Goal: Information Seeking & Learning: Compare options

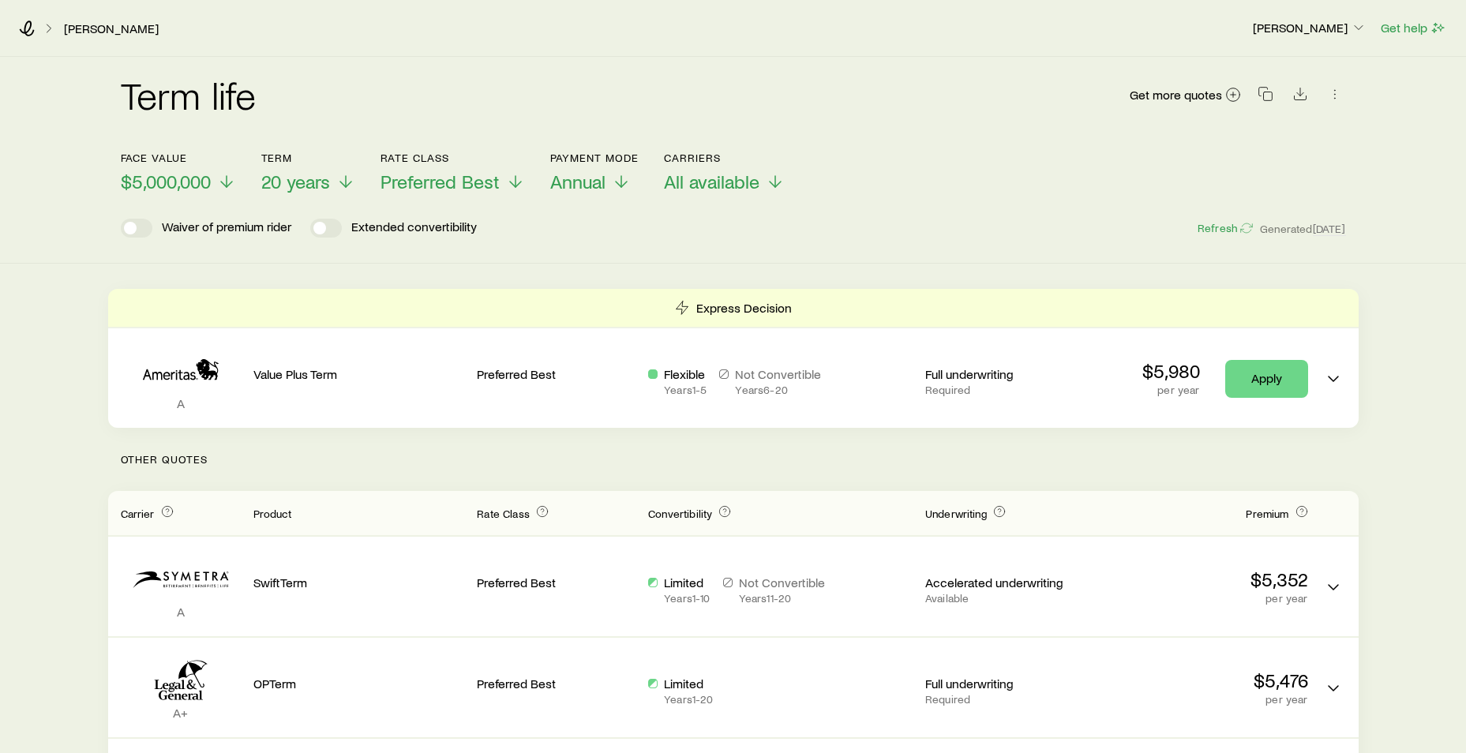
click at [486, 467] on p "Other Quotes" at bounding box center [733, 459] width 1251 height 63
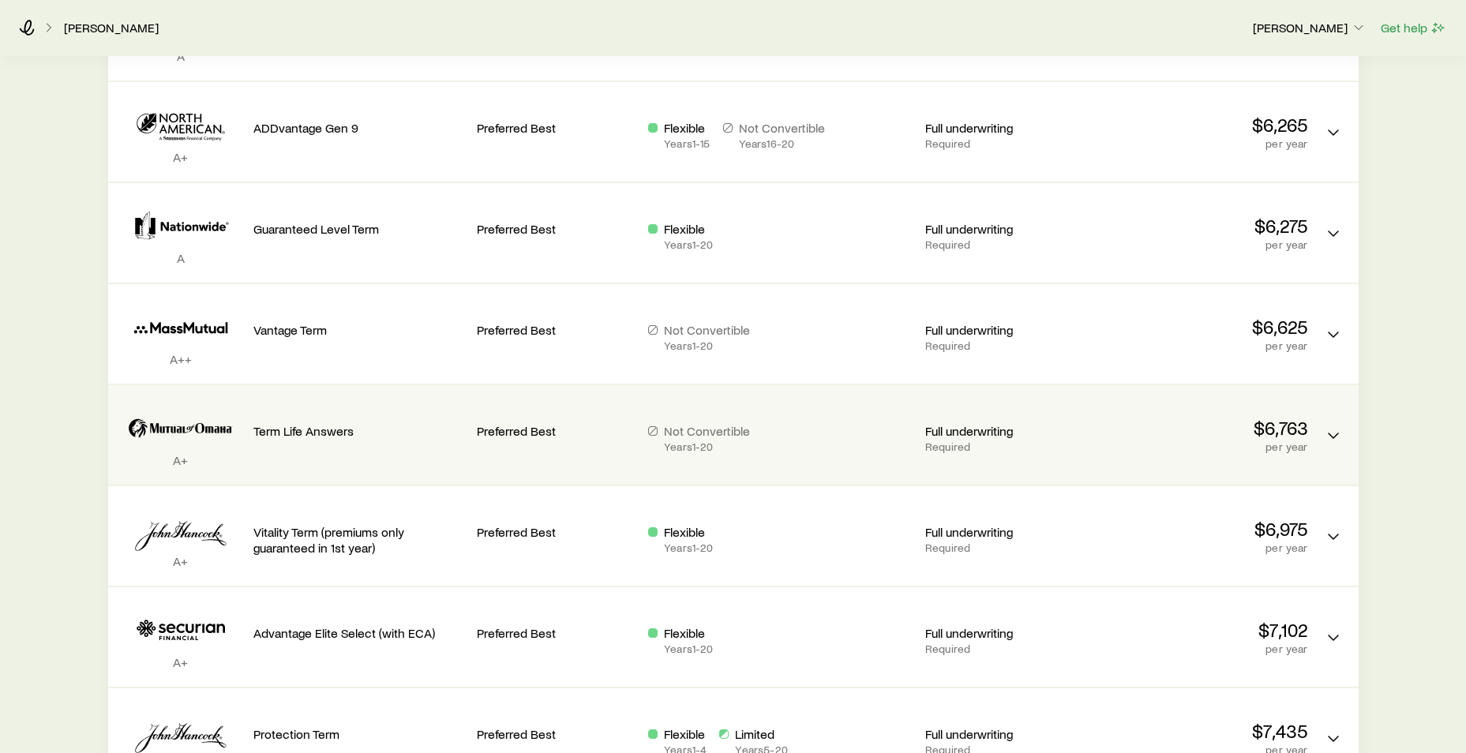
scroll to position [1405, 0]
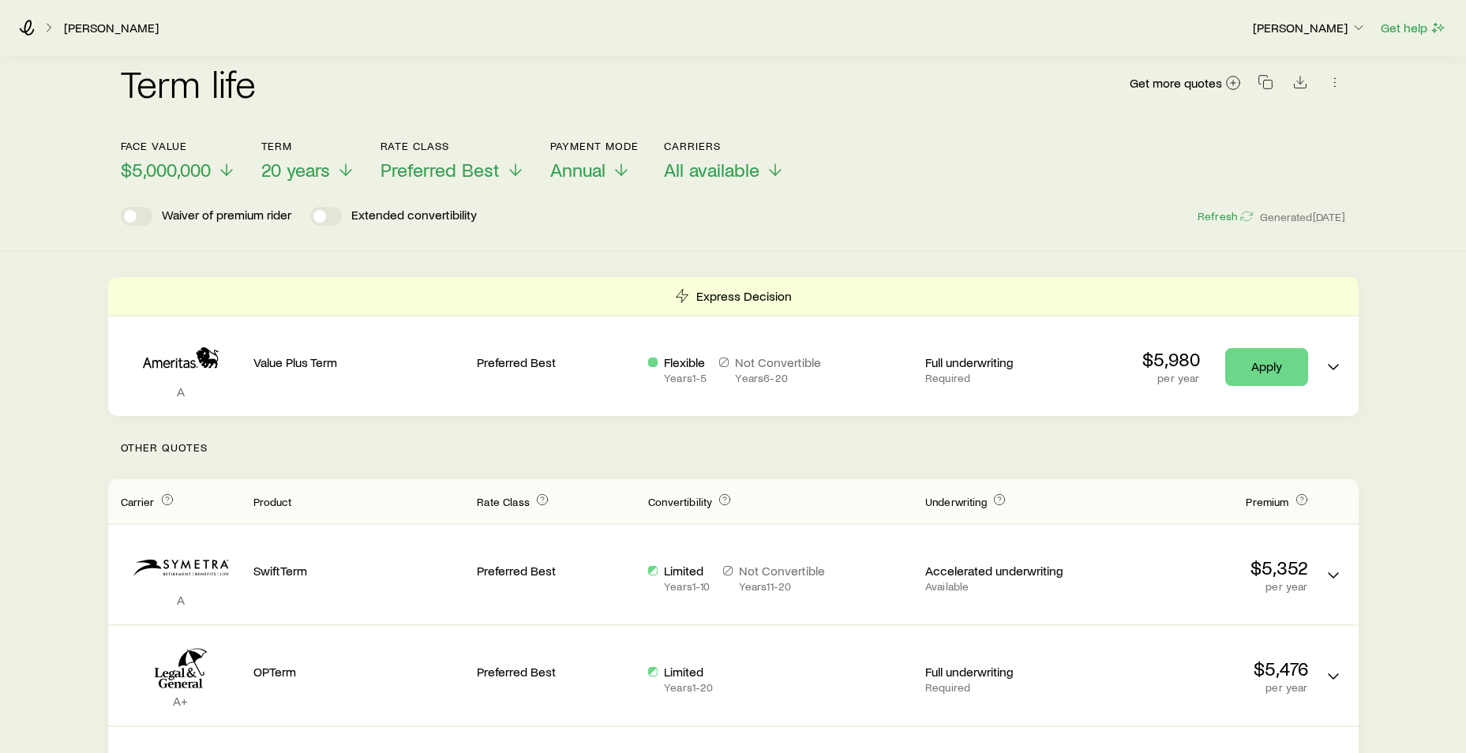
scroll to position [0, 0]
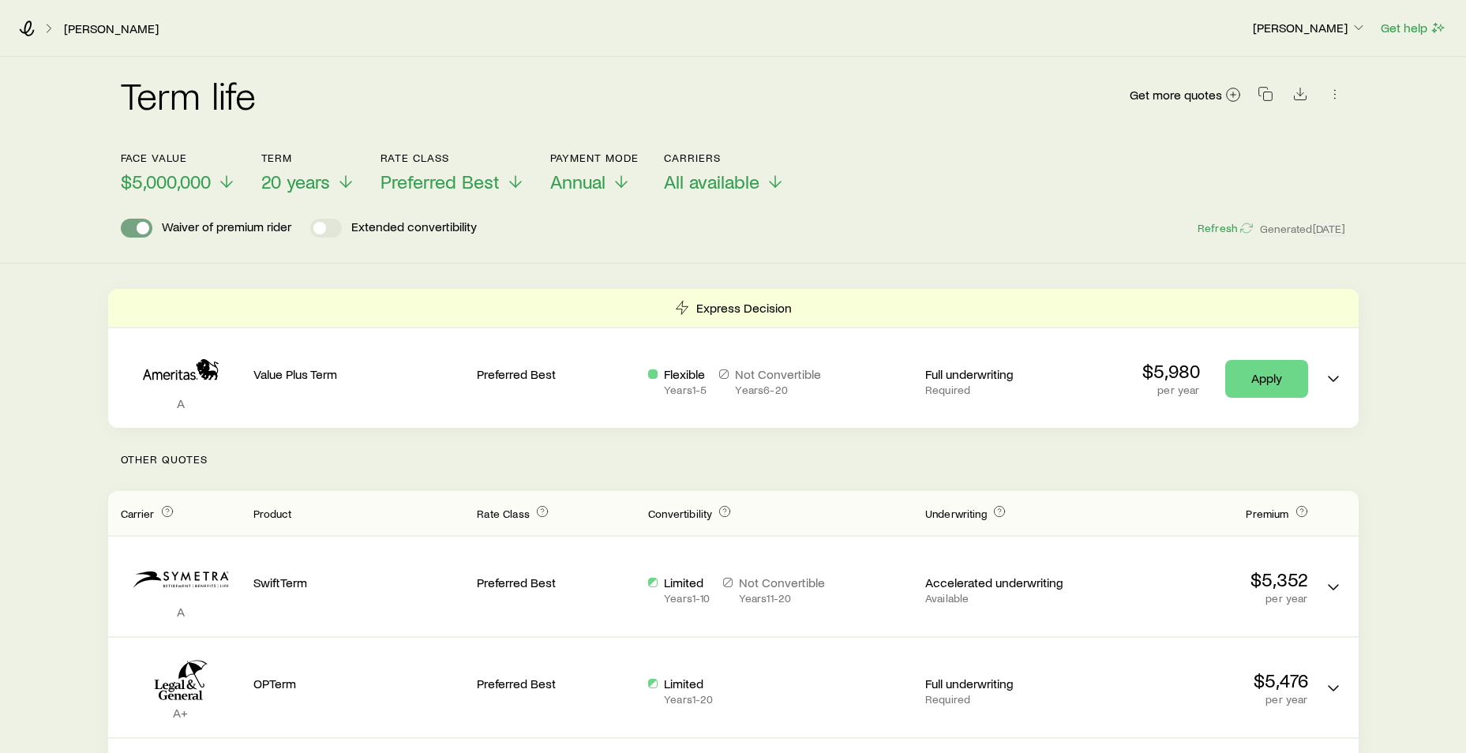
click at [129, 231] on span at bounding box center [137, 228] width 32 height 19
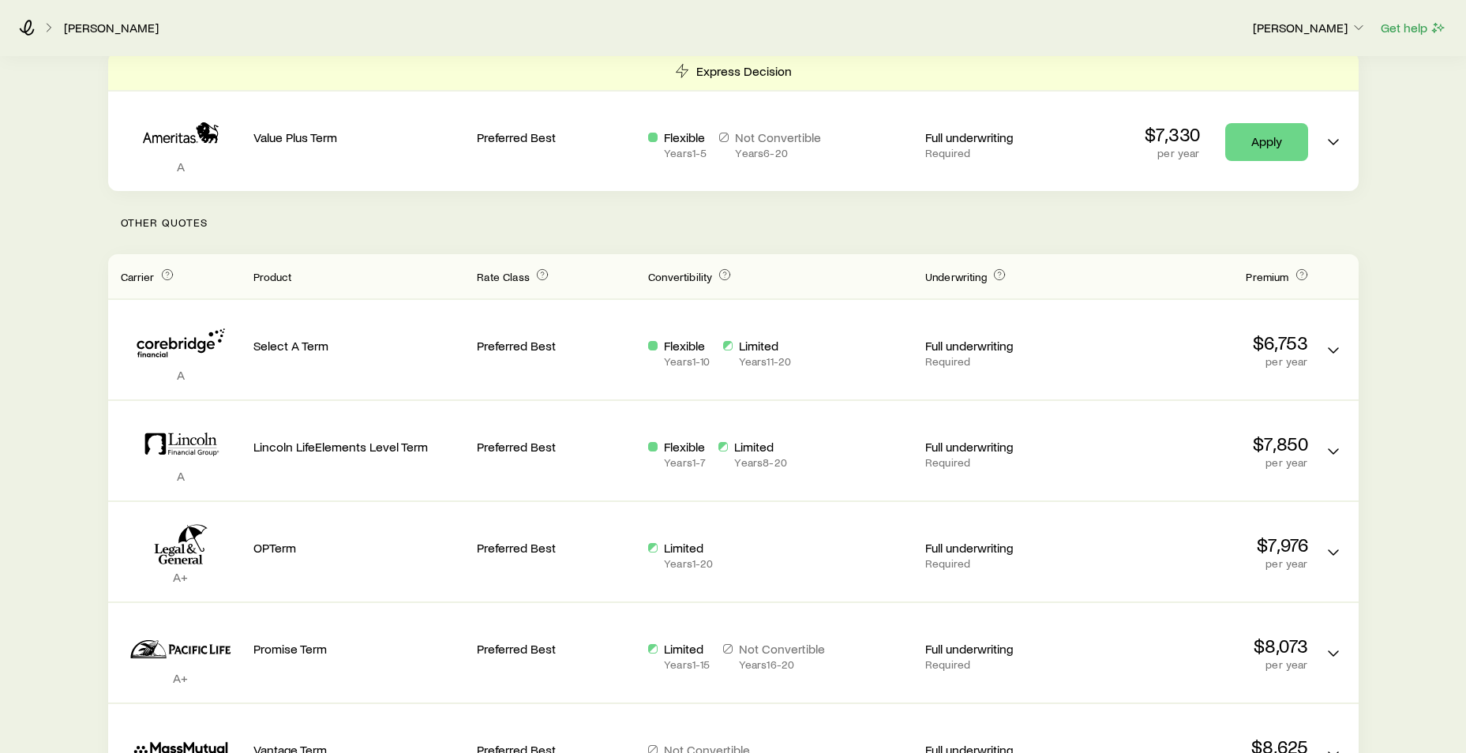
scroll to position [474, 0]
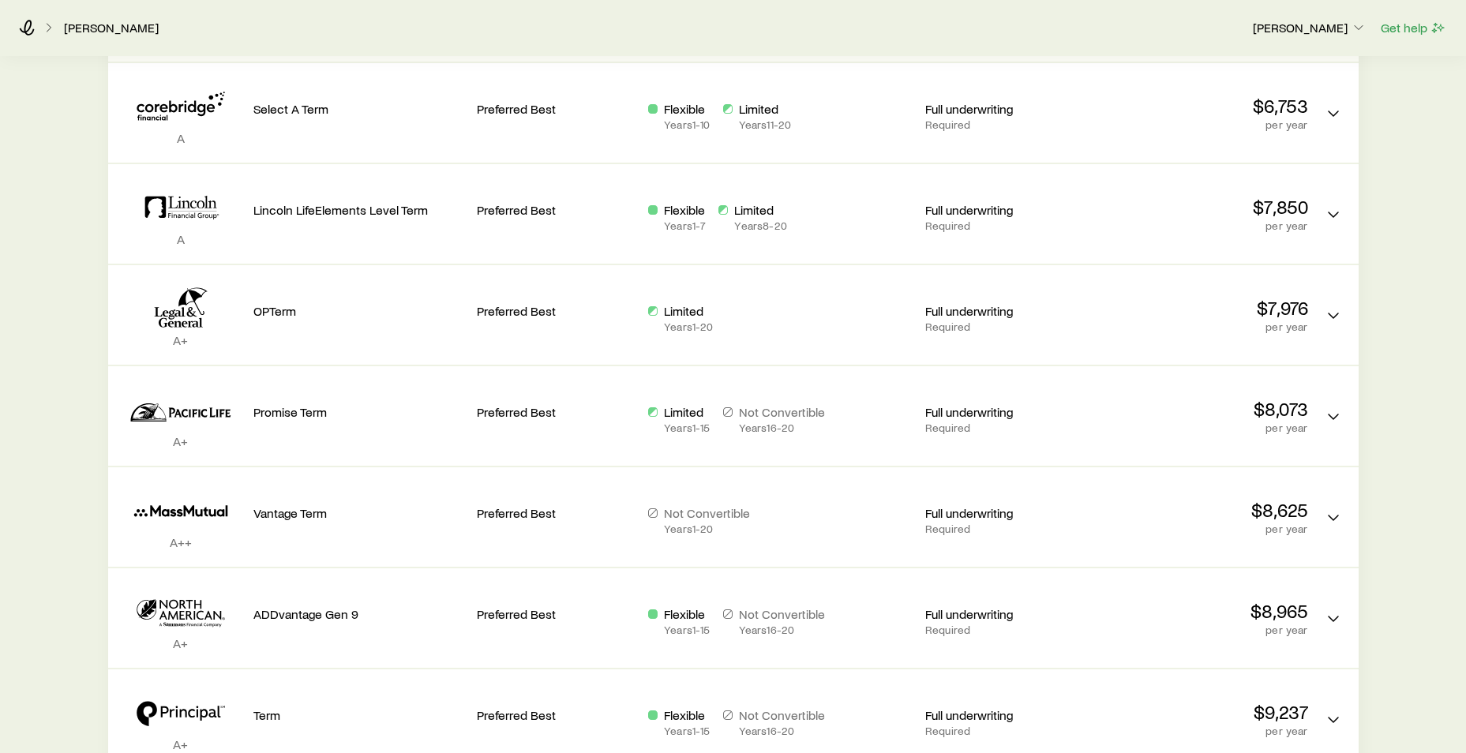
click at [1407, 503] on div "Term life Get more quotes Face value $5,000,000 Term 20 years Rate Class Prefer…" at bounding box center [733, 327] width 1466 height 1489
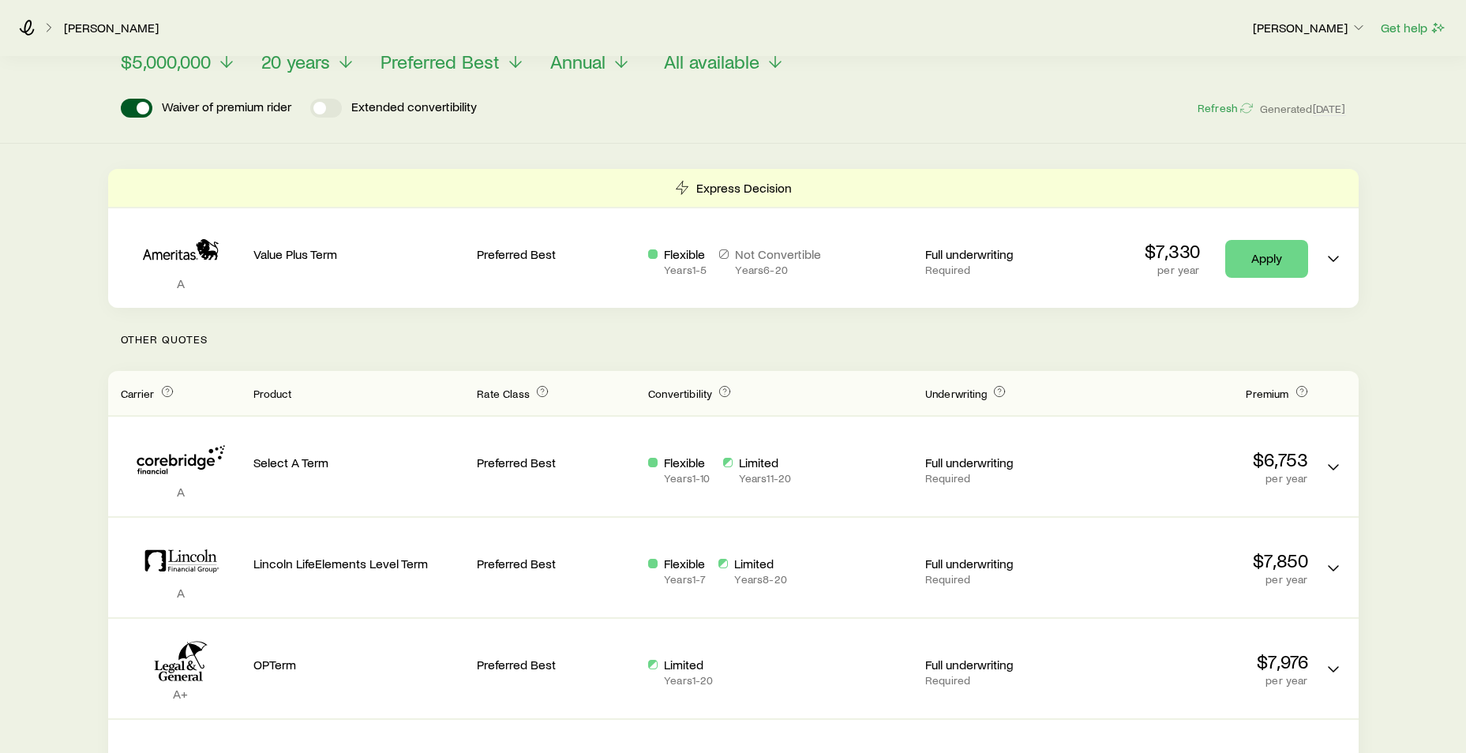
scroll to position [114, 0]
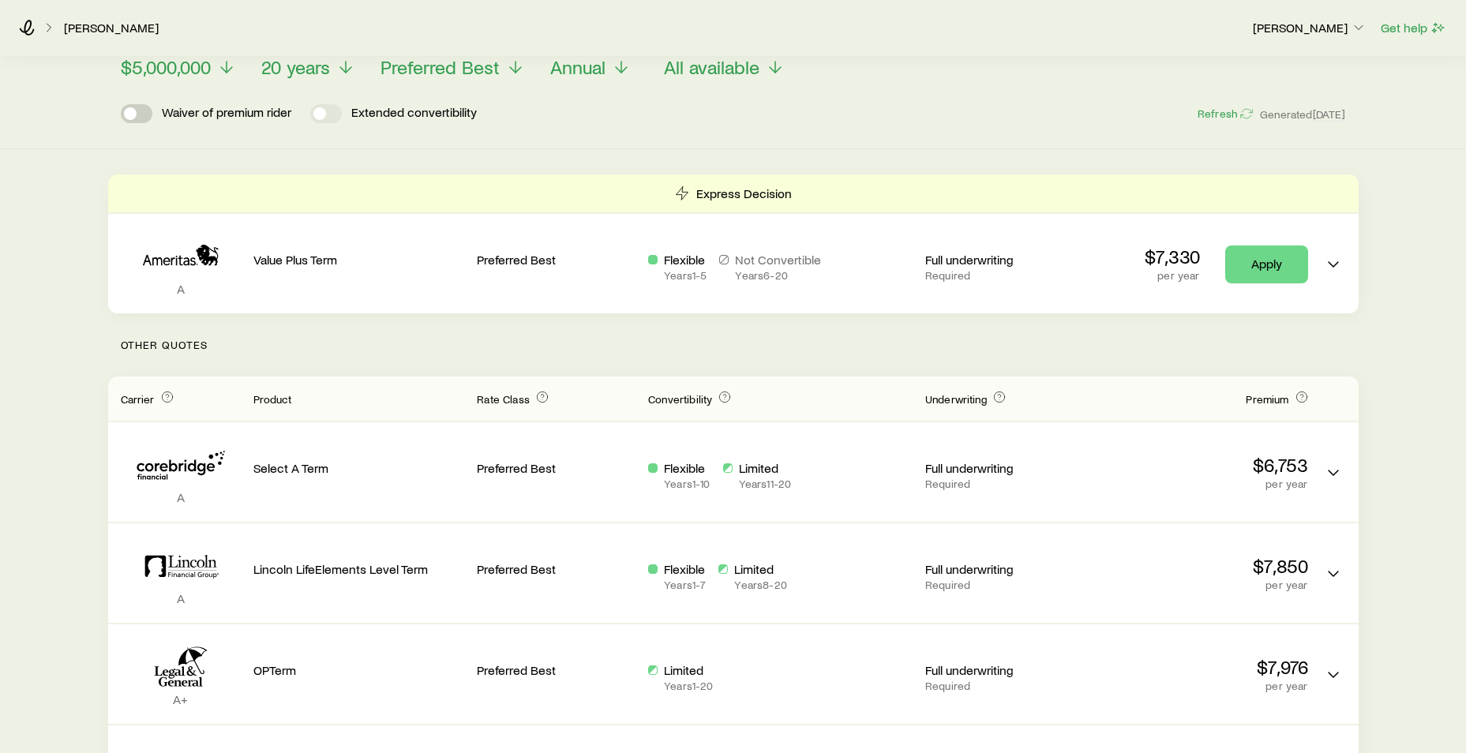
click at [143, 113] on span at bounding box center [137, 113] width 32 height 19
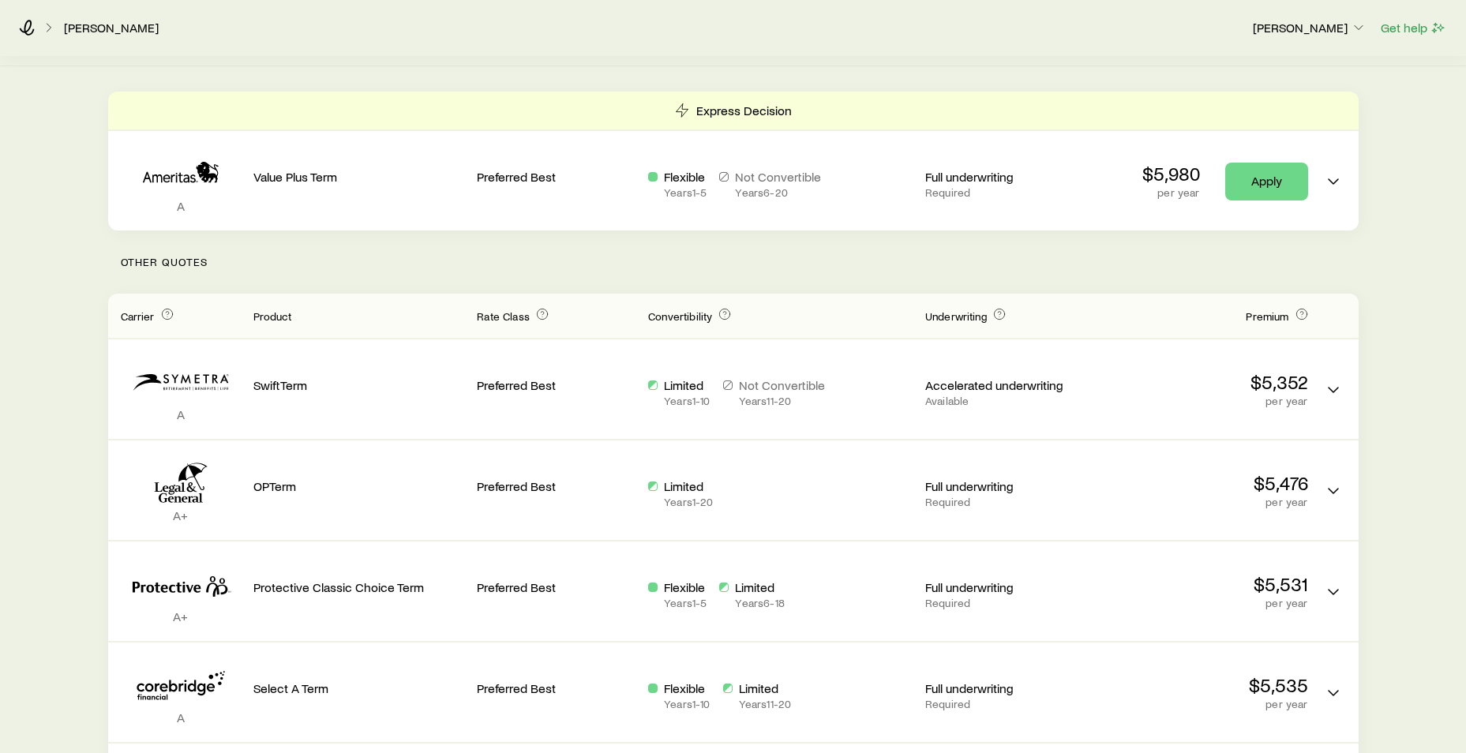
scroll to position [156, 0]
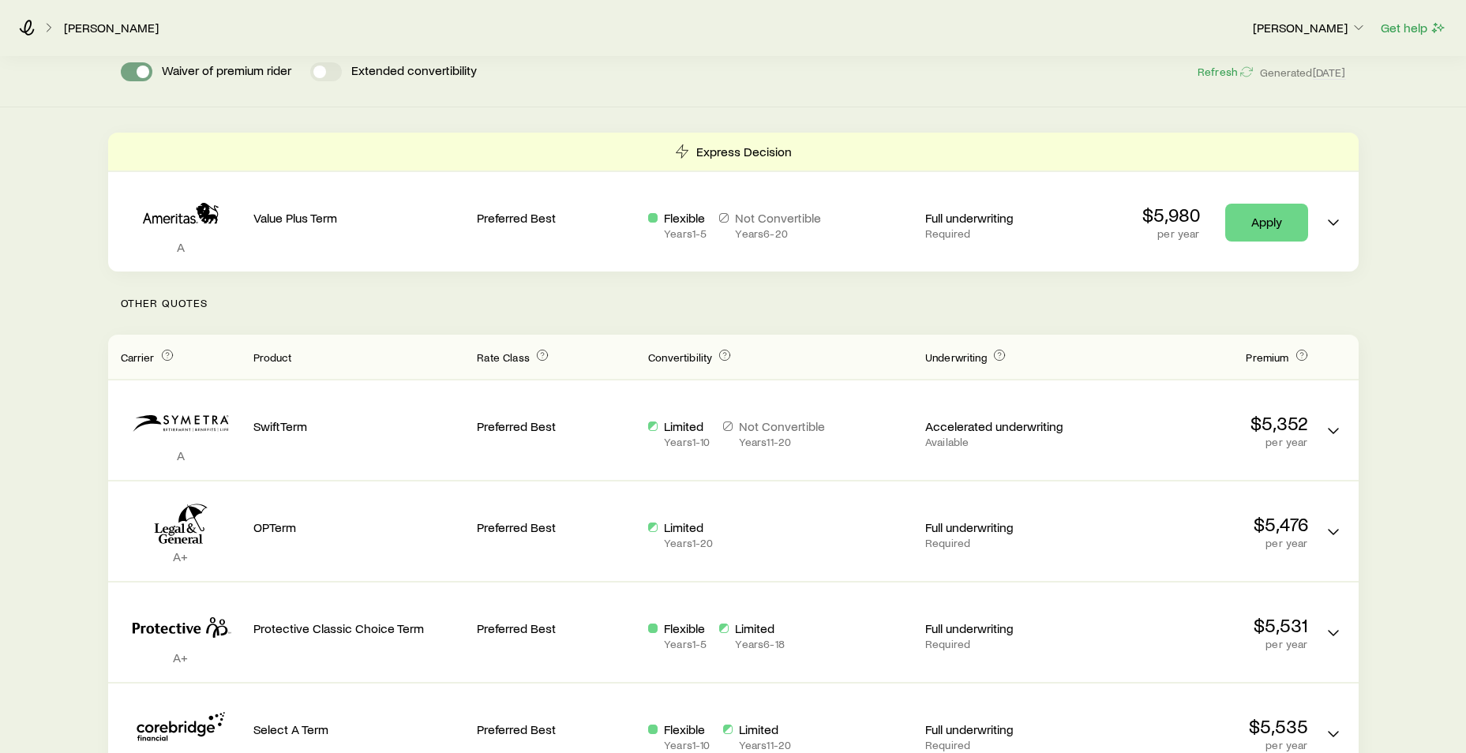
click at [144, 73] on span at bounding box center [143, 72] width 13 height 13
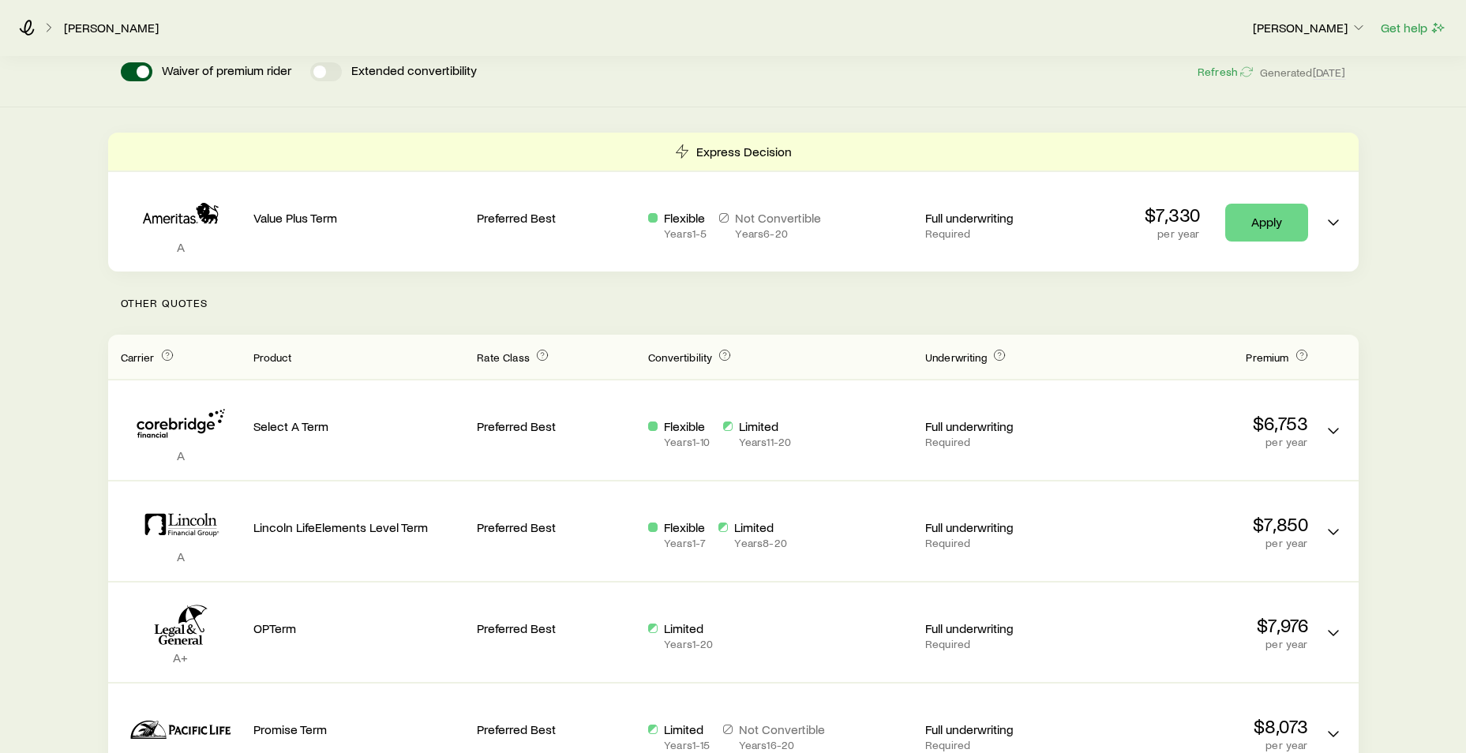
click at [1343, 287] on p "Other Quotes" at bounding box center [733, 303] width 1251 height 63
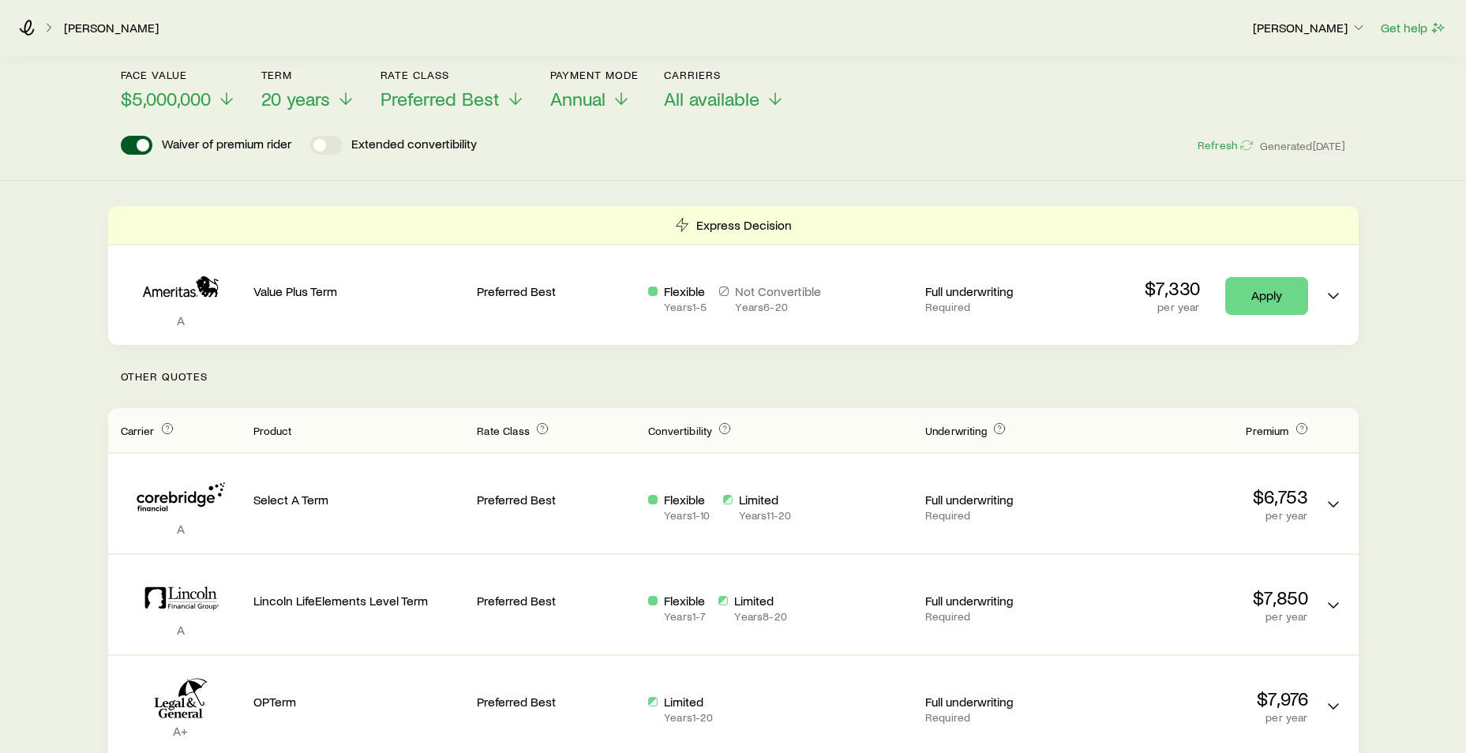
scroll to position [0, 0]
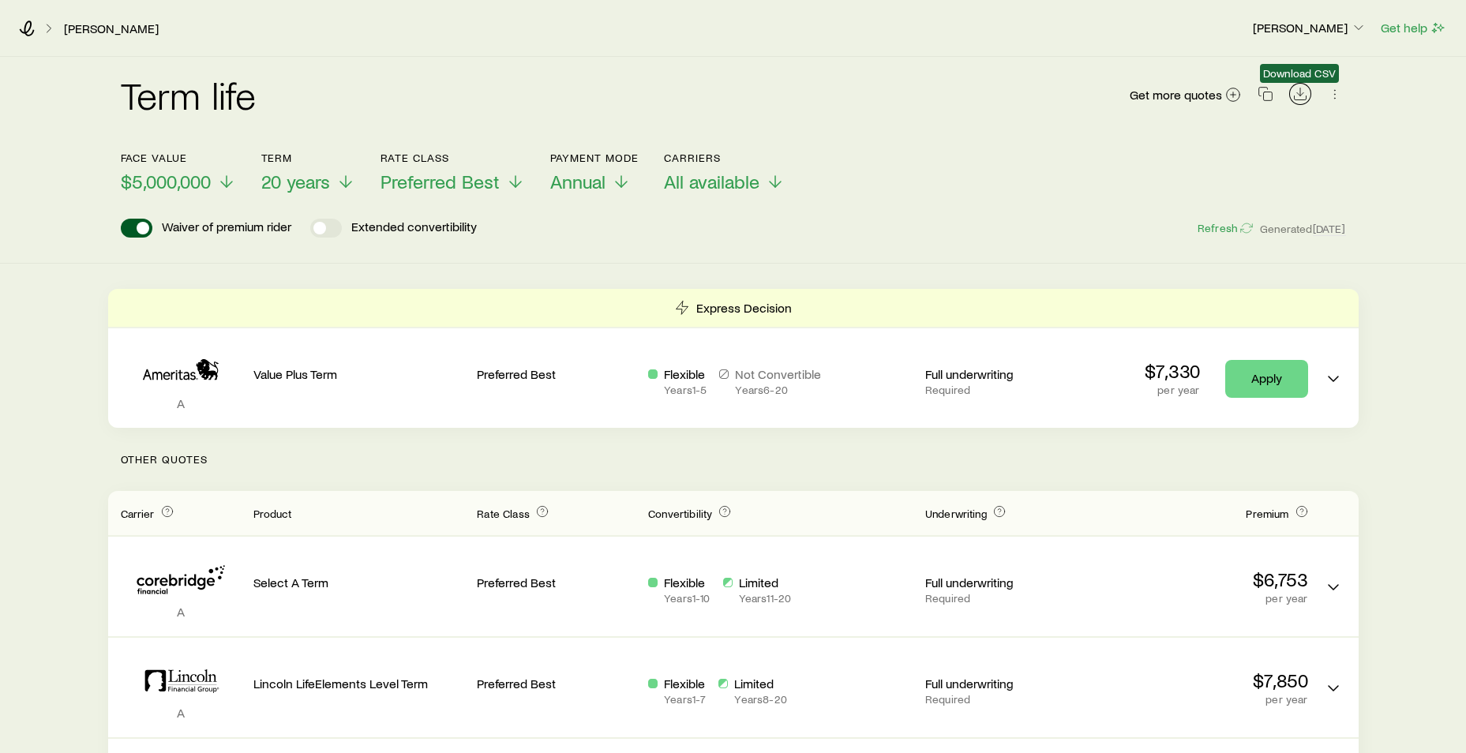
click at [1296, 96] on icon "Download CSV" at bounding box center [1300, 94] width 16 height 16
click at [143, 228] on span at bounding box center [137, 228] width 32 height 19
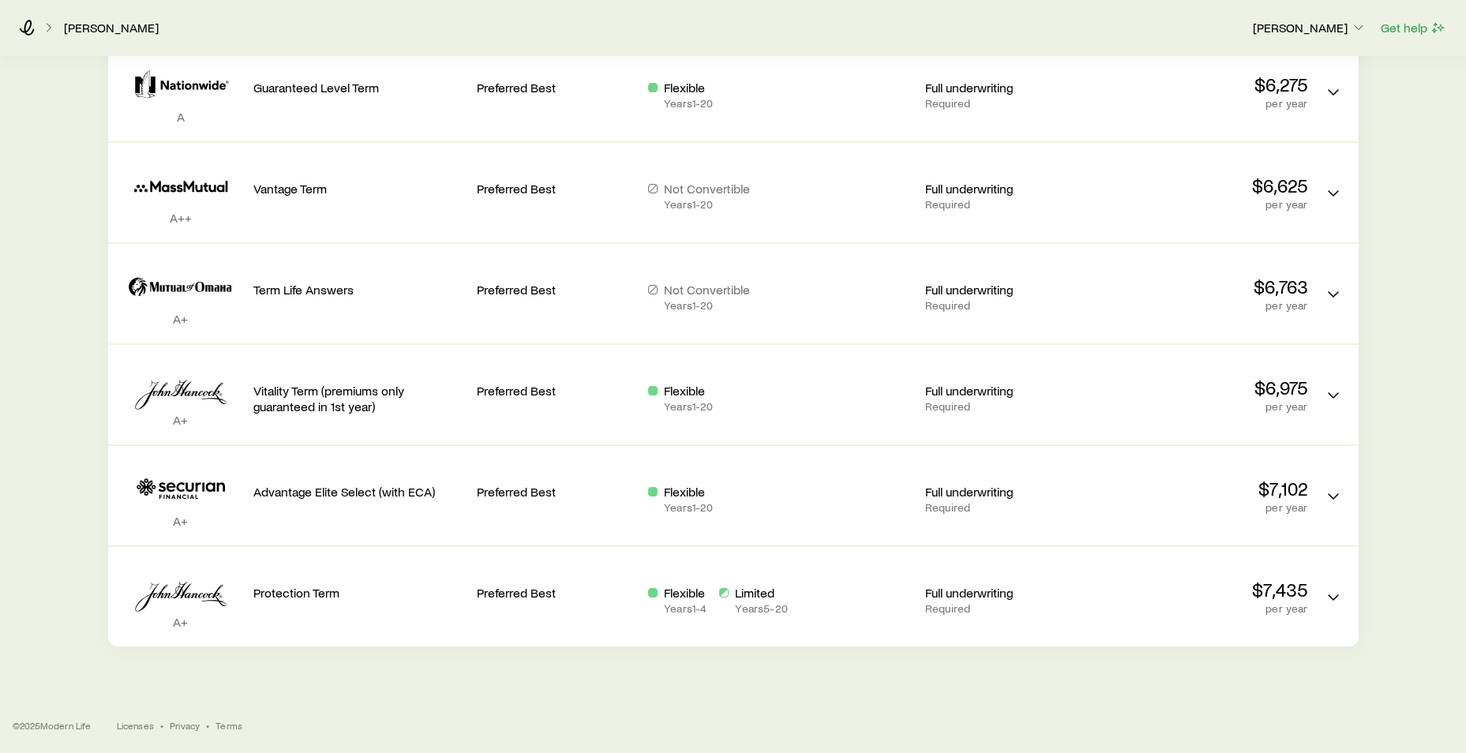
scroll to position [1405, 0]
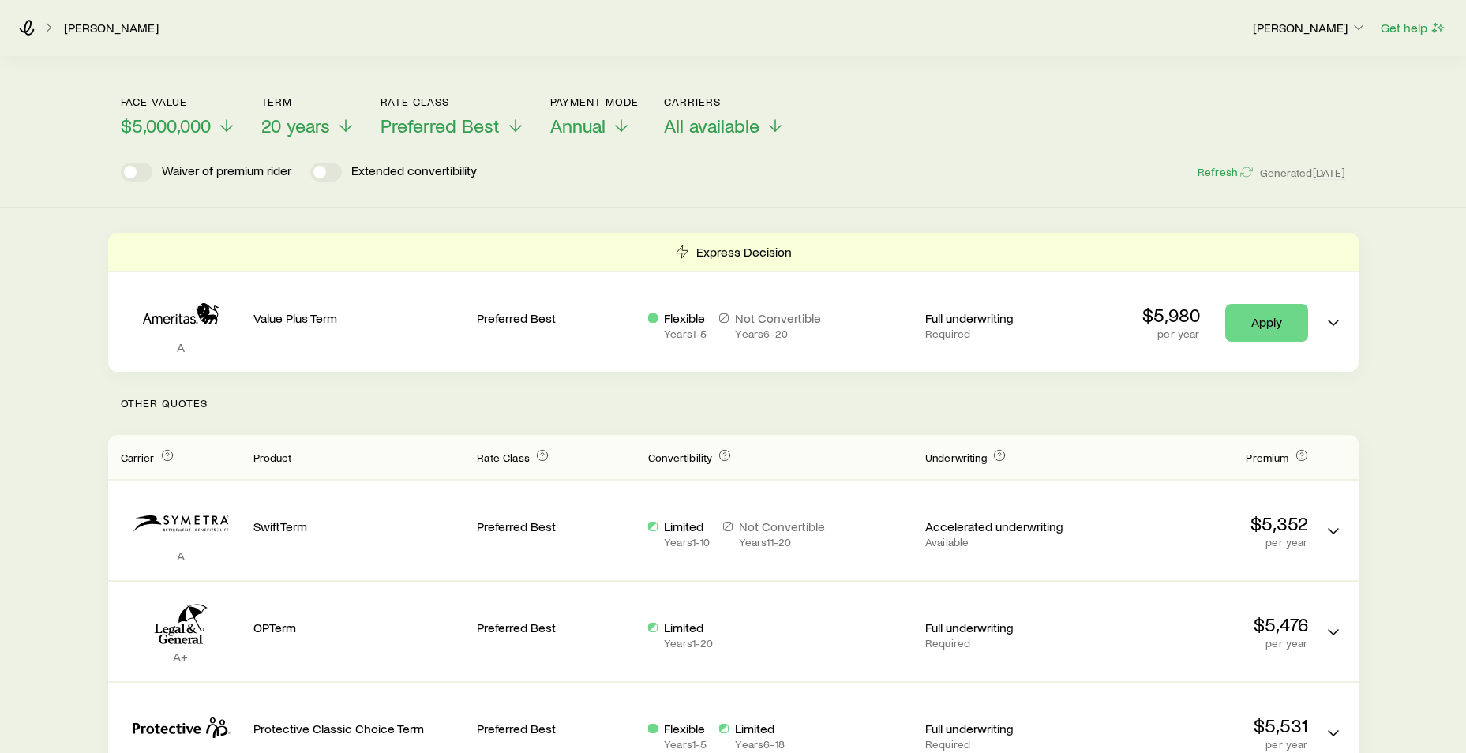
scroll to position [0, 0]
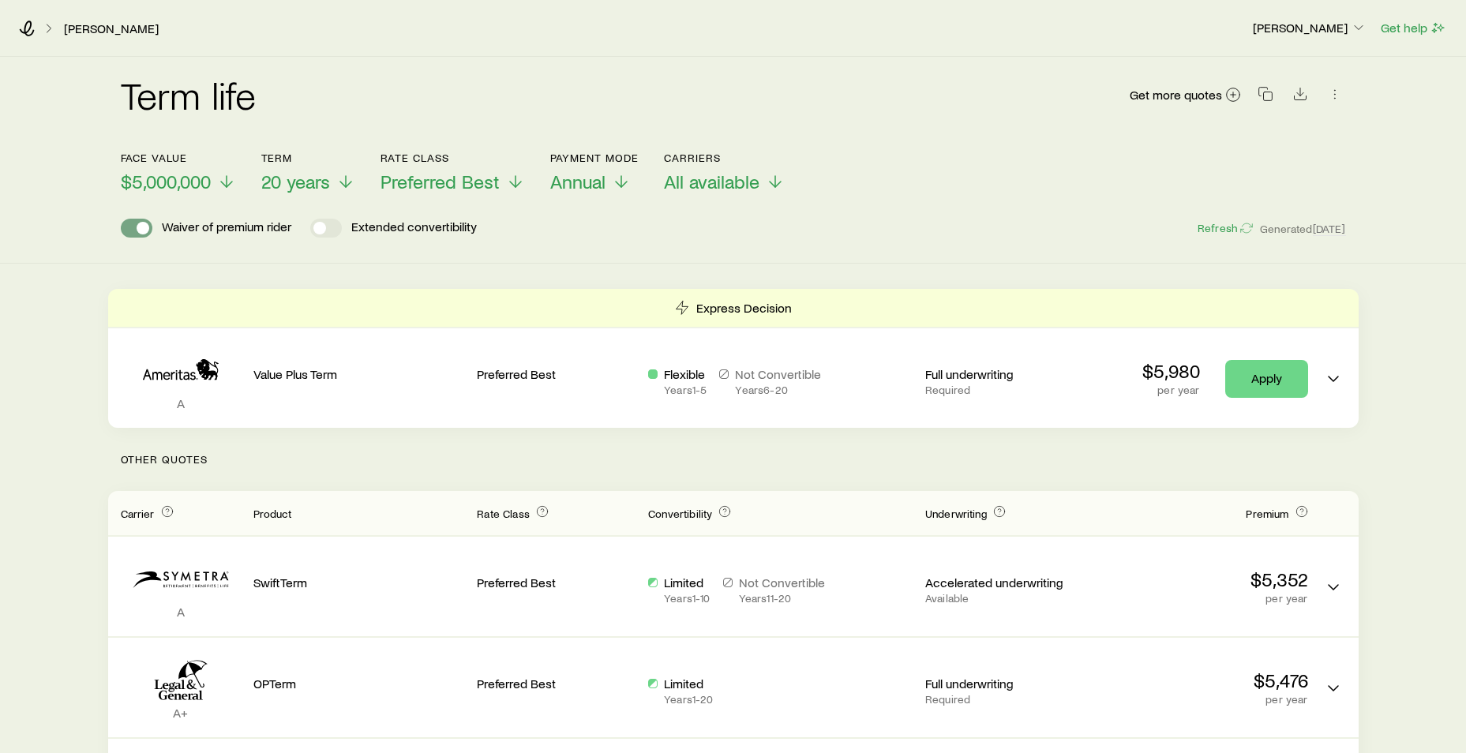
click at [133, 227] on span at bounding box center [137, 228] width 32 height 19
